Goal: Information Seeking & Learning: Learn about a topic

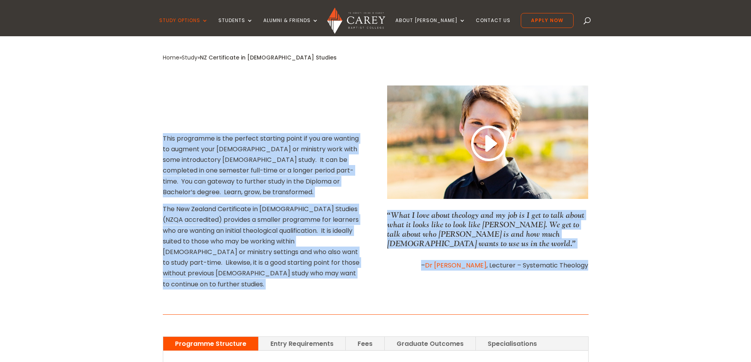
scroll to position [315, 0]
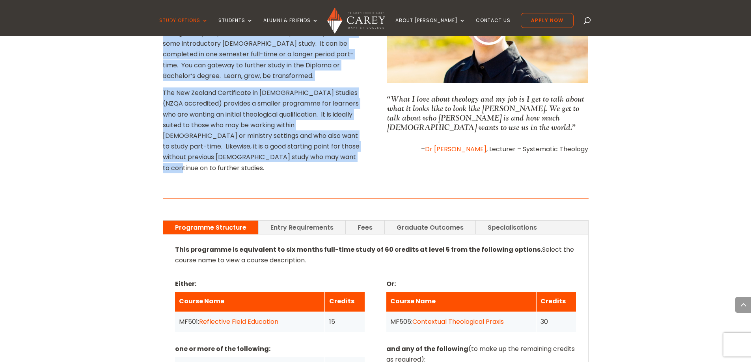
scroll to position [433, 0]
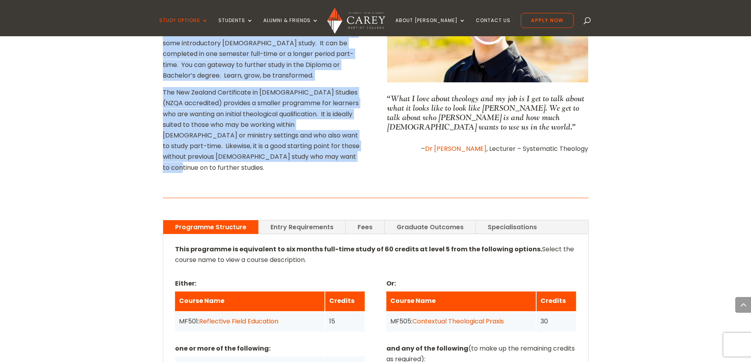
click at [433, 220] on link "Graduate Outcomes" at bounding box center [430, 227] width 91 height 14
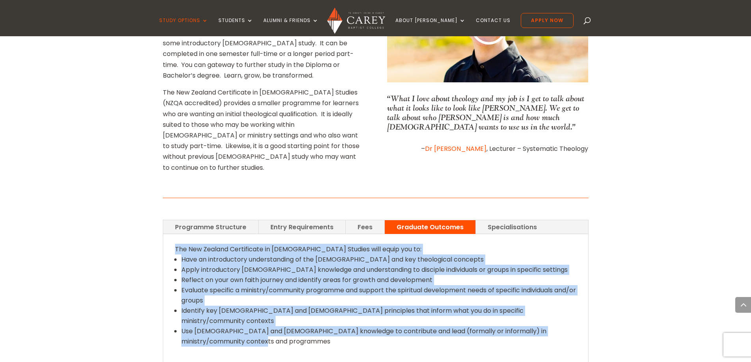
drag, startPoint x: 244, startPoint y: 284, endPoint x: 171, endPoint y: 204, distance: 108.2
click at [171, 234] on div "The New Zealand Certificate in [DEMOGRAPHIC_DATA] Studies will equip you to: Ha…" at bounding box center [375, 299] width 425 height 131
copy div "The New Zealand Certificate in [DEMOGRAPHIC_DATA] Studies will equip you to: Ha…"
click at [390, 265] on li "Apply introductory [DEMOGRAPHIC_DATA] knowledge and understanding to disciple i…" at bounding box center [378, 270] width 395 height 10
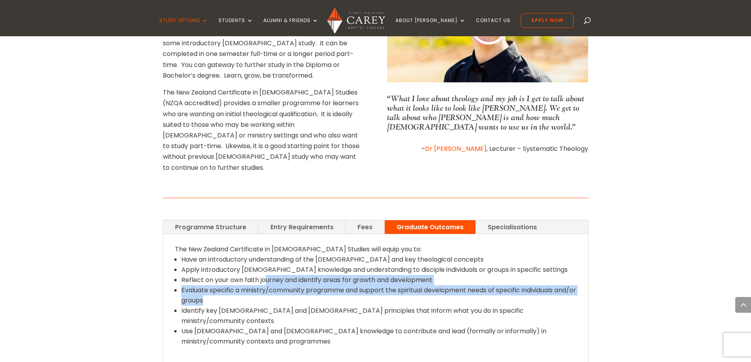
drag, startPoint x: 267, startPoint y: 229, endPoint x: 370, endPoint y: 251, distance: 104.6
click at [370, 255] on ul "Have an introductory understanding of the [DEMOGRAPHIC_DATA] and key theologica…" at bounding box center [375, 305] width 401 height 101
click at [370, 285] on li "Evaluate specific a ministry/community programme and support the spiritual deve…" at bounding box center [378, 295] width 395 height 20
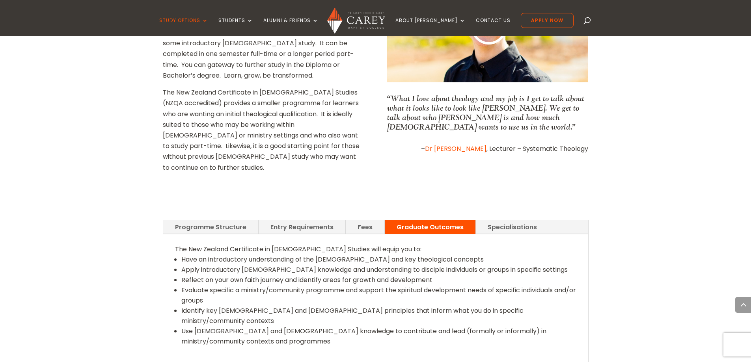
click at [226, 220] on link "Programme Structure" at bounding box center [210, 227] width 95 height 14
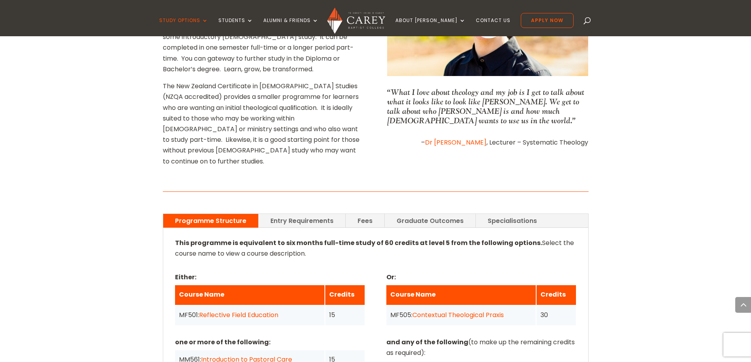
scroll to position [552, 0]
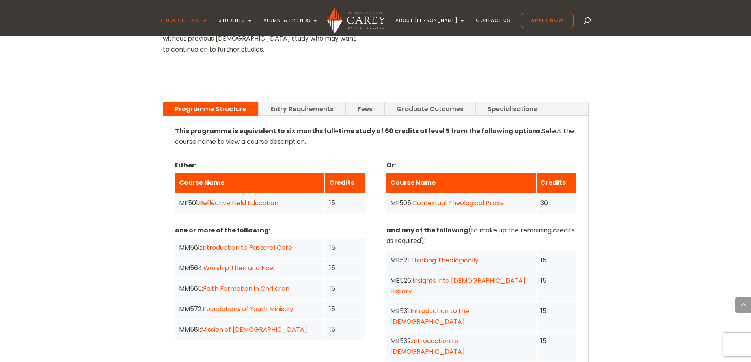
drag, startPoint x: 182, startPoint y: 84, endPoint x: 341, endPoint y: 94, distance: 159.1
click at [341, 126] on div "This programme is equivalent to six months full-time study of 60 credits at lev…" at bounding box center [375, 310] width 401 height 368
drag, startPoint x: 377, startPoint y: 89, endPoint x: 331, endPoint y: 87, distance: 46.5
click at [331, 126] on div "This programme is equivalent to six months full-time study of 60 credits at lev…" at bounding box center [375, 310] width 401 height 368
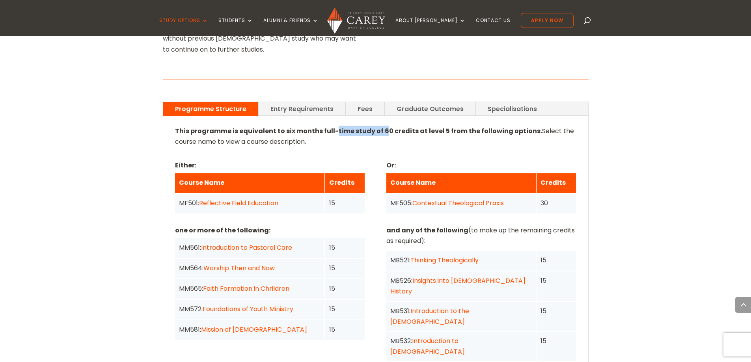
click at [331, 126] on strong "This programme is equivalent to six months full-time study of 60 credits at lev…" at bounding box center [358, 130] width 367 height 9
drag, startPoint x: 185, startPoint y: 181, endPoint x: 255, endPoint y: 182, distance: 69.8
click at [255, 226] on strong "one or more of the following:" at bounding box center [222, 230] width 95 height 9
drag, startPoint x: 390, startPoint y: 180, endPoint x: 468, endPoint y: 190, distance: 78.6
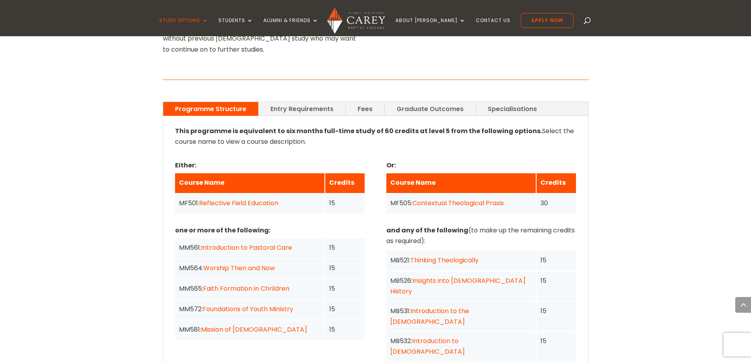
click at [468, 225] on p "and any of the following (to make up the remaining credits as required):" at bounding box center [481, 235] width 190 height 21
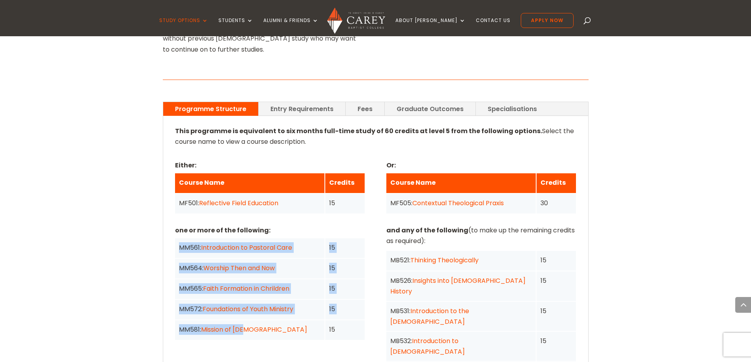
drag, startPoint x: 295, startPoint y: 284, endPoint x: 175, endPoint y: 203, distance: 145.0
click at [175, 238] on div "MM561: Introduction to Pastoral Care 15 MM564: Worship Then and Now 15 MM565: F…" at bounding box center [270, 289] width 190 height 102
copy div "MM561: Introduction to Pastoral Care 15 MM564: Worship Then and Now 15 MM565: F…"
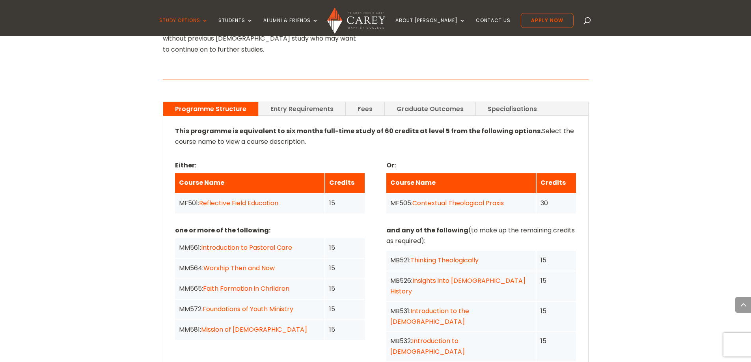
click at [438, 225] on p "and any of the following (to make up the remaining credits as required):" at bounding box center [481, 235] width 190 height 21
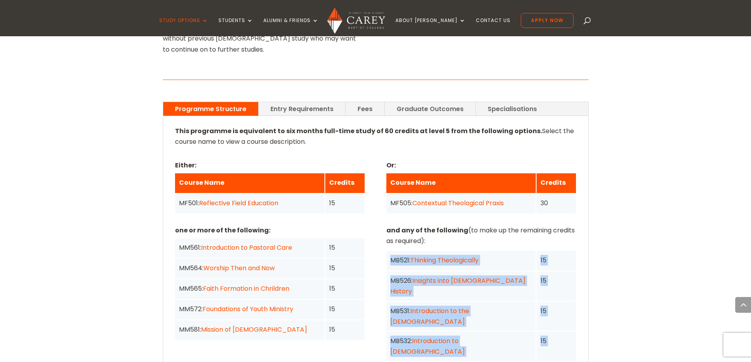
drag, startPoint x: 546, startPoint y: 312, endPoint x: 388, endPoint y: 209, distance: 188.2
click at [388, 251] on div "MB521: Thinking Theologically 15 MB526: Insights into [DEMOGRAPHIC_DATA] Histor…" at bounding box center [481, 331] width 190 height 161
copy div "MB521: Thinking Theologically 15 MB526: Insights into [DEMOGRAPHIC_DATA] Histor…"
click at [260, 199] on link "Reflective Field Education" at bounding box center [238, 203] width 79 height 9
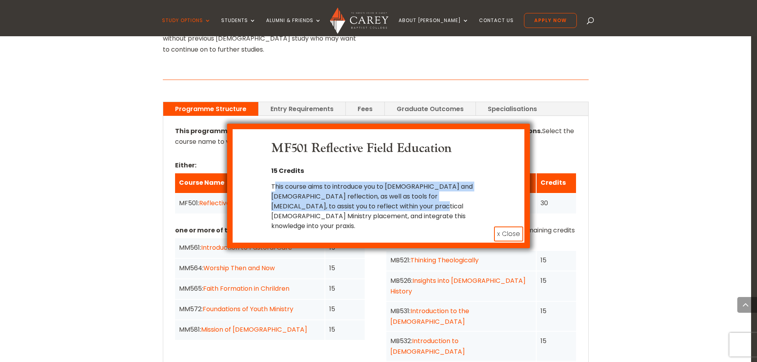
drag, startPoint x: 274, startPoint y: 188, endPoint x: 391, endPoint y: 205, distance: 117.9
click at [391, 205] on div "This course aims to introduce you to [DEMOGRAPHIC_DATA] and [DEMOGRAPHIC_DATA] …" at bounding box center [378, 206] width 214 height 49
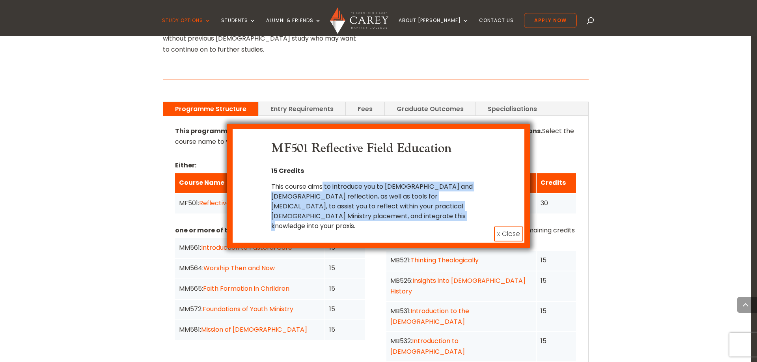
drag, startPoint x: 399, startPoint y: 212, endPoint x: 324, endPoint y: 182, distance: 80.3
click at [324, 182] on div "This course aims to introduce you to [DEMOGRAPHIC_DATA] and [DEMOGRAPHIC_DATA] …" at bounding box center [378, 206] width 214 height 49
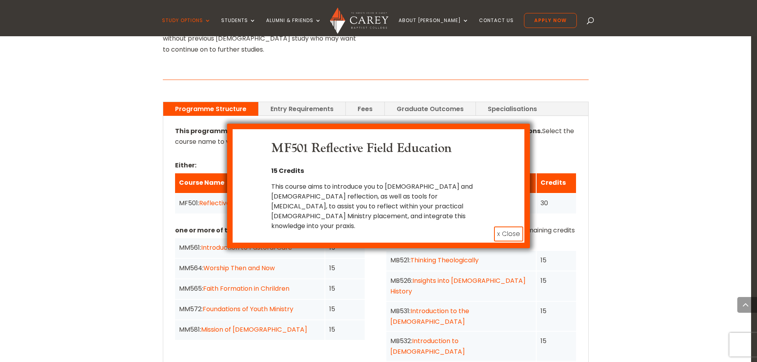
click at [505, 227] on button "x Close" at bounding box center [508, 234] width 29 height 15
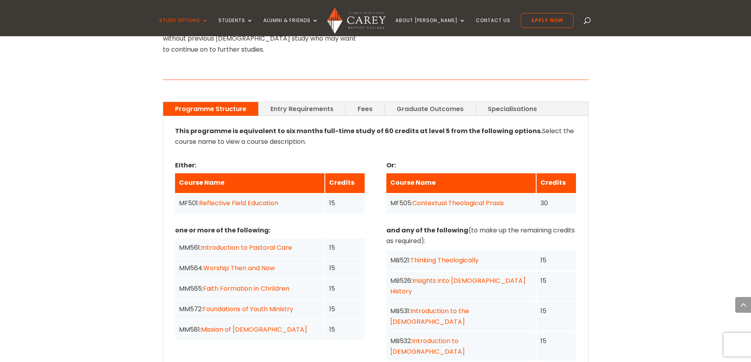
click at [476, 198] on div "MF505: Contextual Theological Praxis" at bounding box center [460, 203] width 141 height 11
click at [472, 199] on link "Contextual Theological Praxis" at bounding box center [457, 203] width 91 height 9
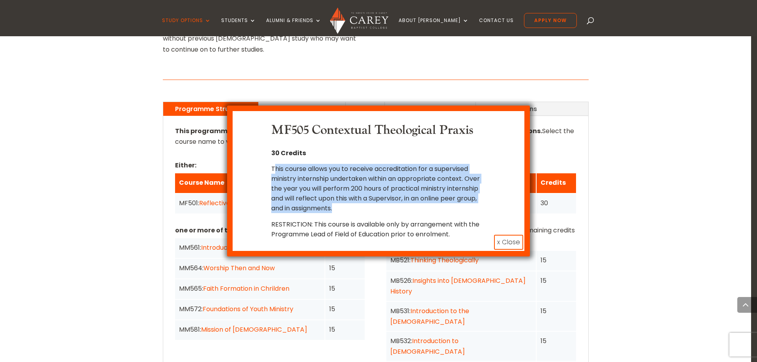
drag, startPoint x: 277, startPoint y: 168, endPoint x: 410, endPoint y: 217, distance: 141.9
click at [410, 217] on p "This course allows you to receive accreditation for a supervised ministry inter…" at bounding box center [378, 192] width 214 height 56
drag, startPoint x: 410, startPoint y: 217, endPoint x: 270, endPoint y: 168, distance: 148.5
click at [270, 168] on div "MF505 Contextual Theological Praxis 30 Credits This course allows you to receiv…" at bounding box center [378, 181] width 268 height 116
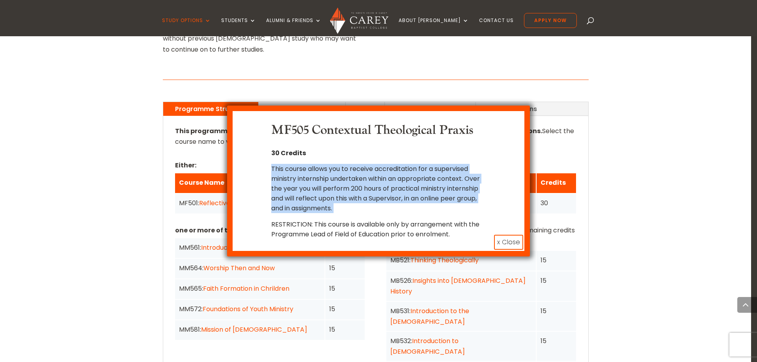
click at [270, 168] on div "MF505 Contextual Theological Praxis 30 Credits This course allows you to receiv…" at bounding box center [378, 181] width 268 height 116
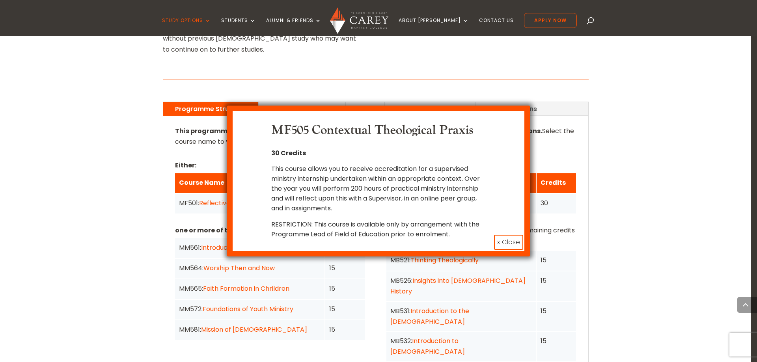
click at [507, 242] on button "x Close" at bounding box center [508, 242] width 29 height 15
